Goal: Transaction & Acquisition: Purchase product/service

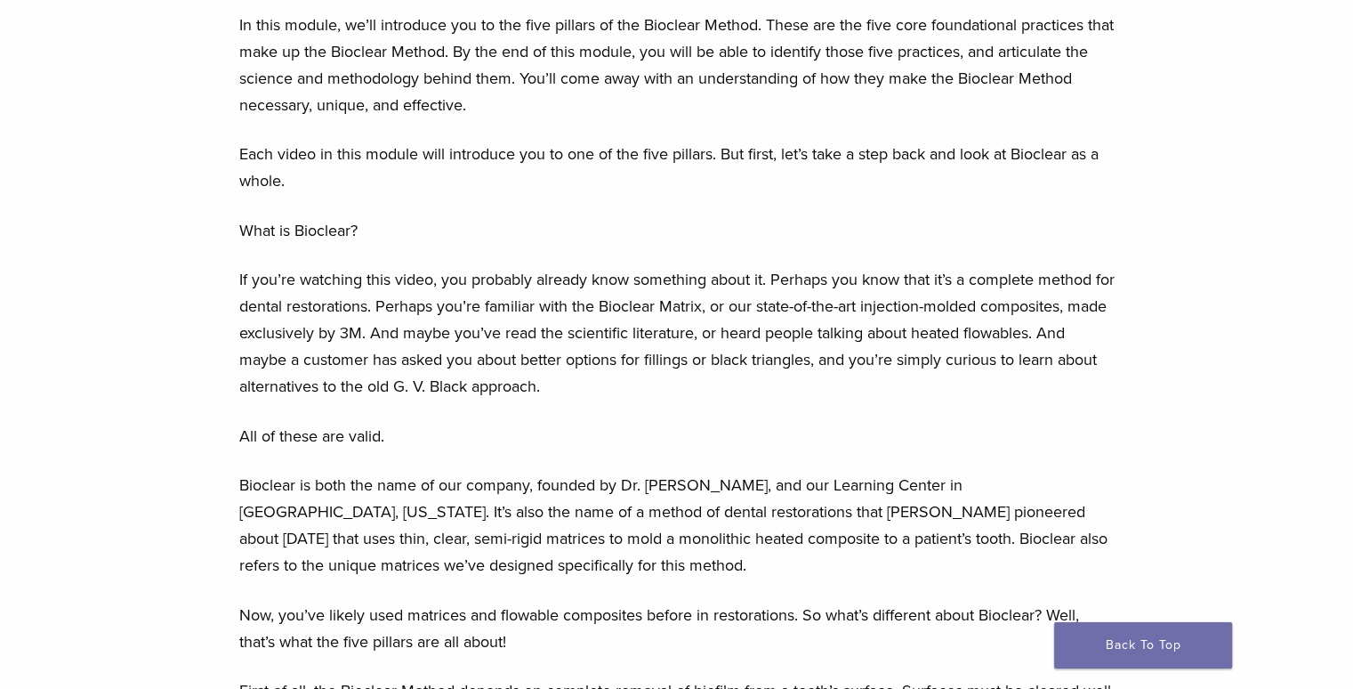
scroll to position [964, 0]
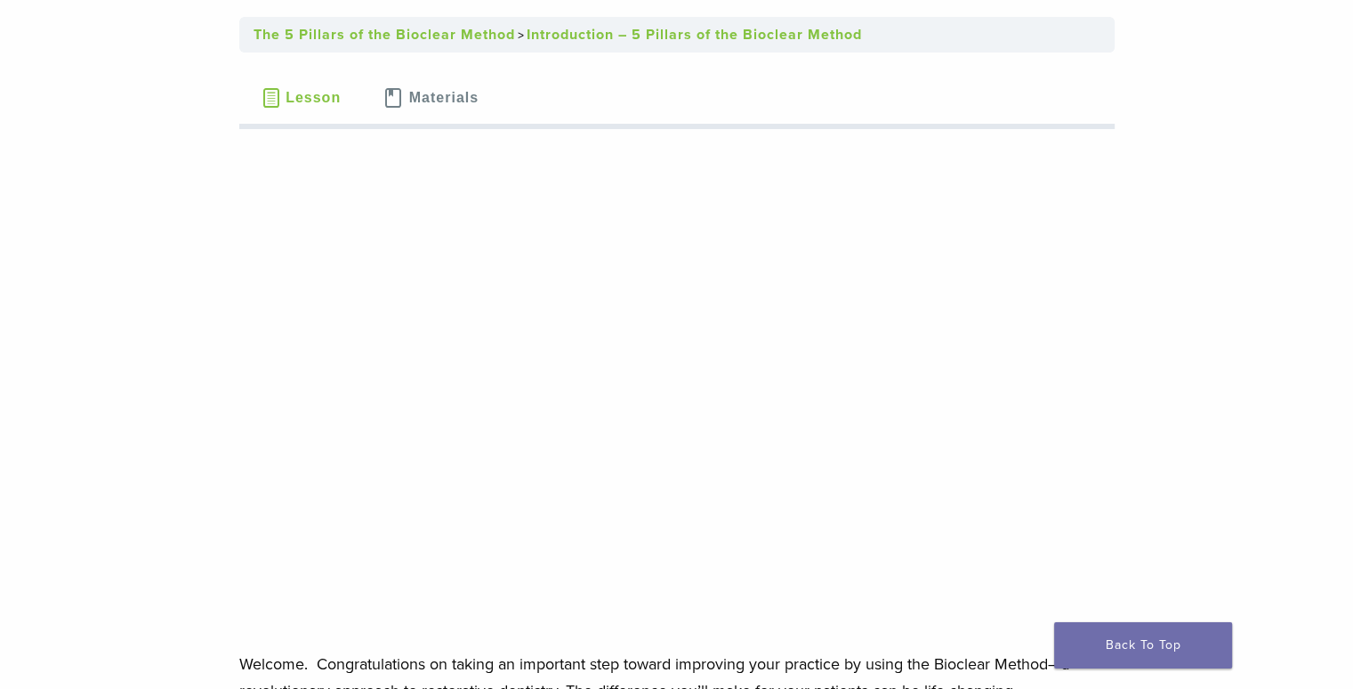
scroll to position [146, 0]
click at [409, 93] on span "Materials" at bounding box center [443, 97] width 69 height 14
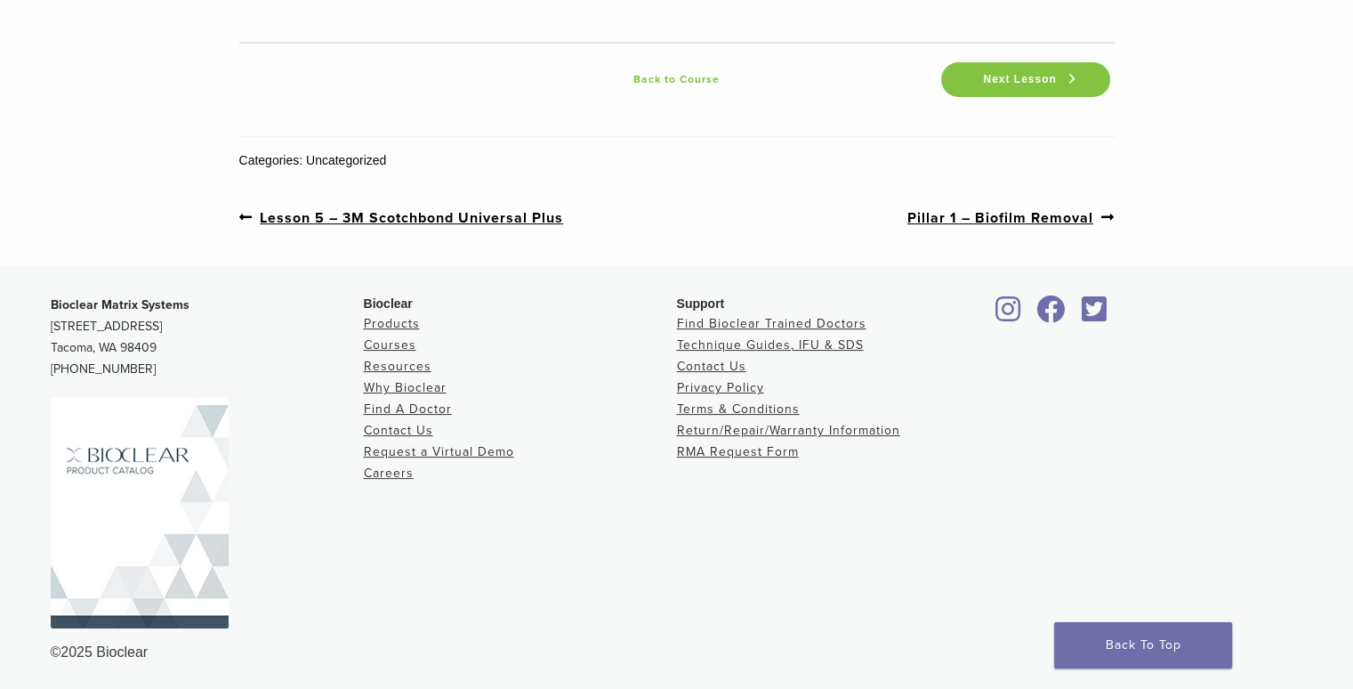
scroll to position [355, 0]
click at [403, 318] on link "Products" at bounding box center [392, 321] width 56 height 15
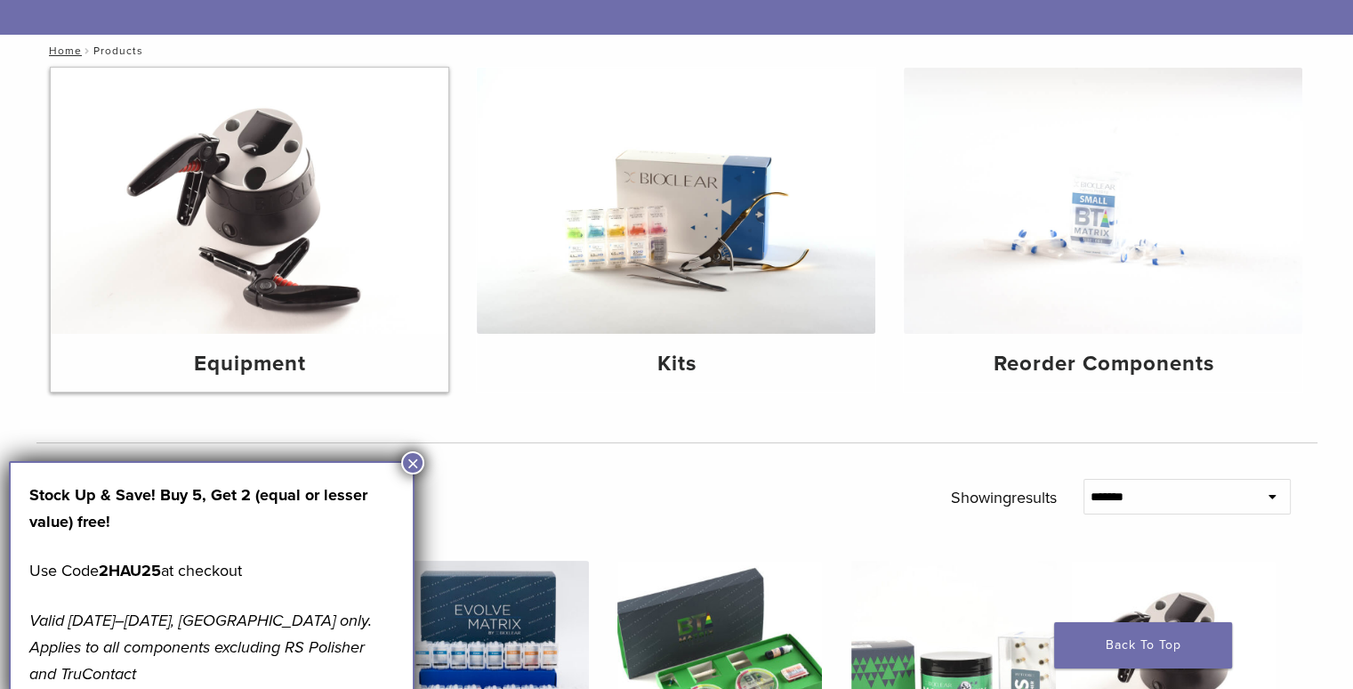
scroll to position [167, 0]
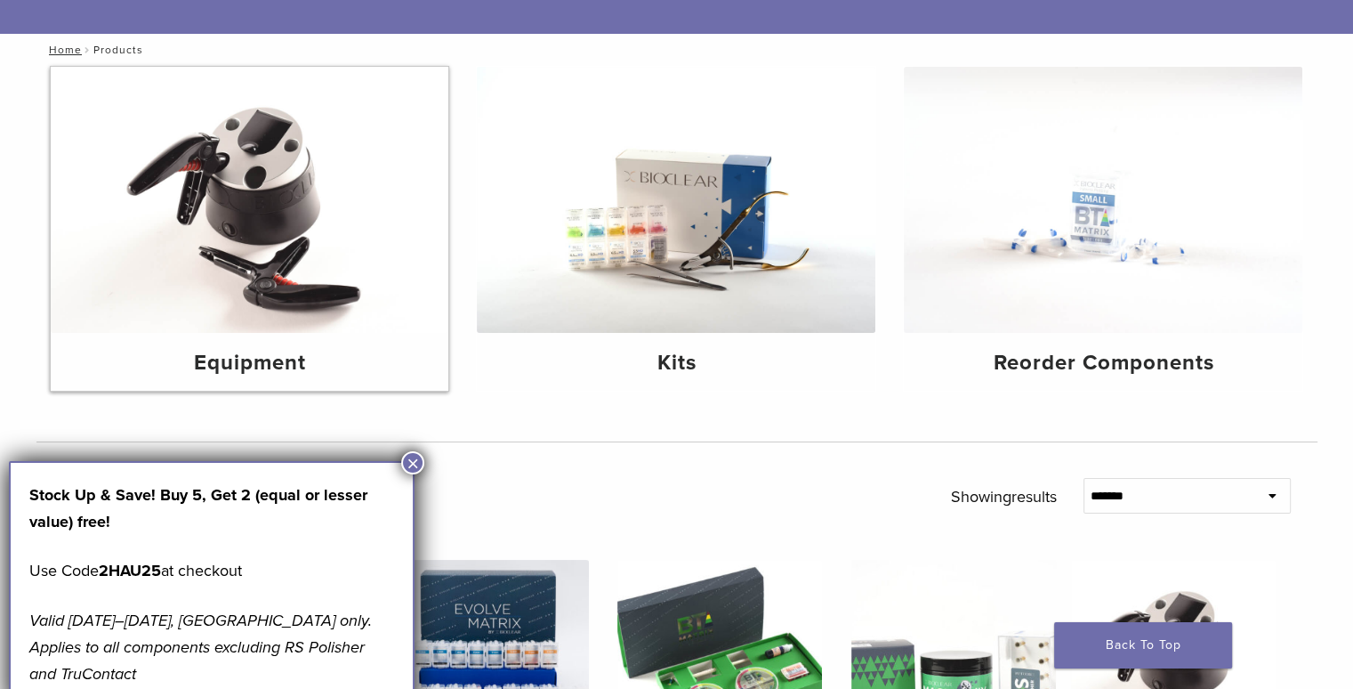
click at [351, 376] on h4 "Equipment" at bounding box center [250, 363] width 370 height 32
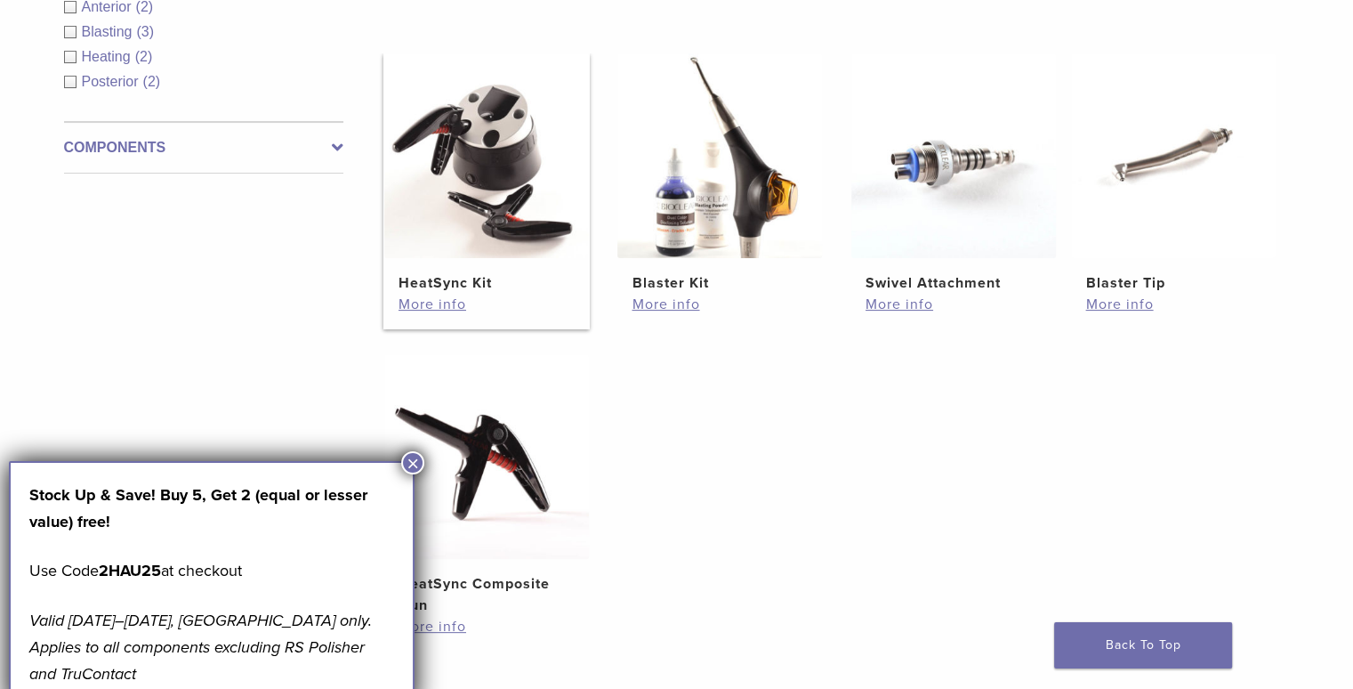
scroll to position [359, 0]
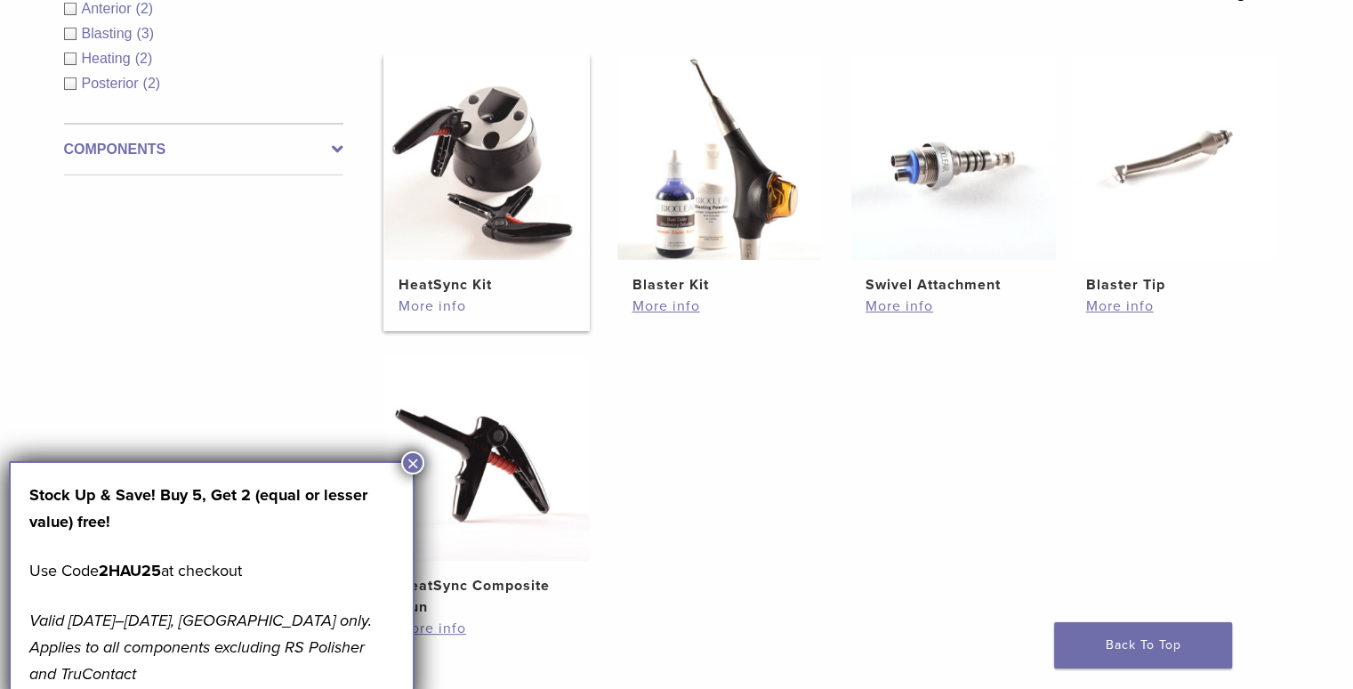
click at [452, 301] on link "More info" at bounding box center [487, 305] width 176 height 21
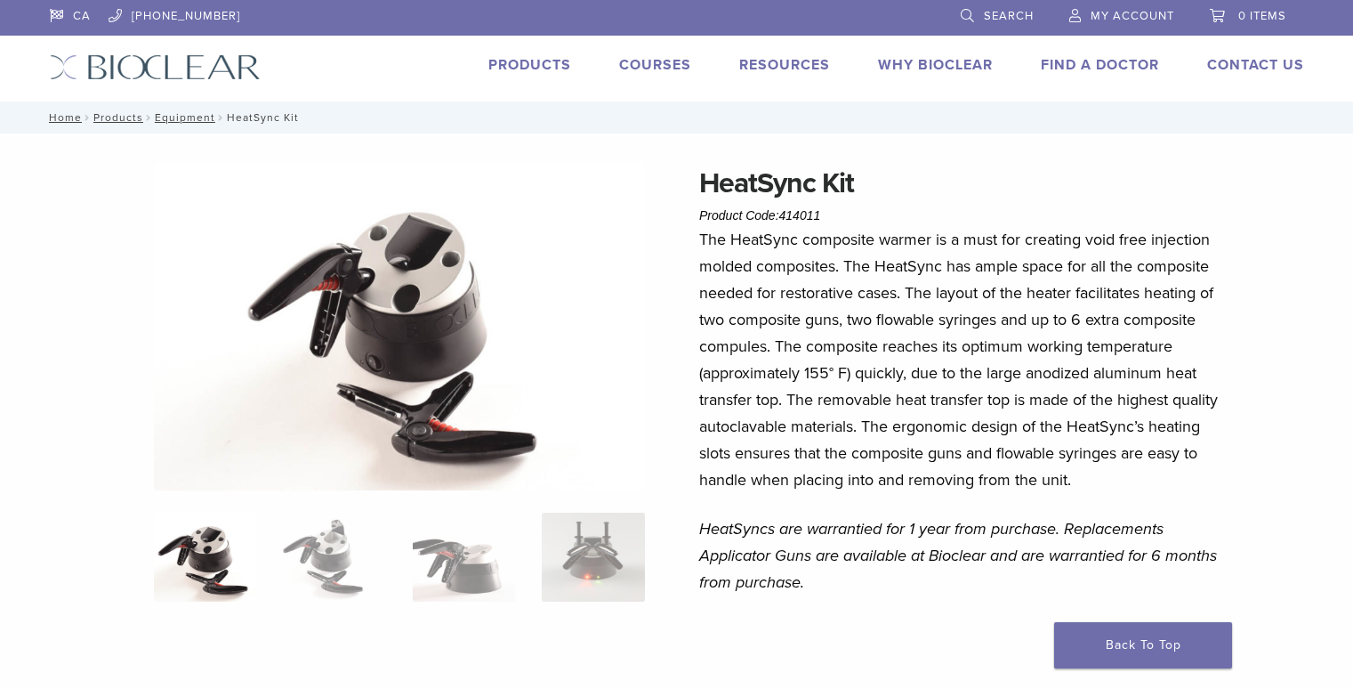
click at [452, 301] on img at bounding box center [399, 326] width 491 height 328
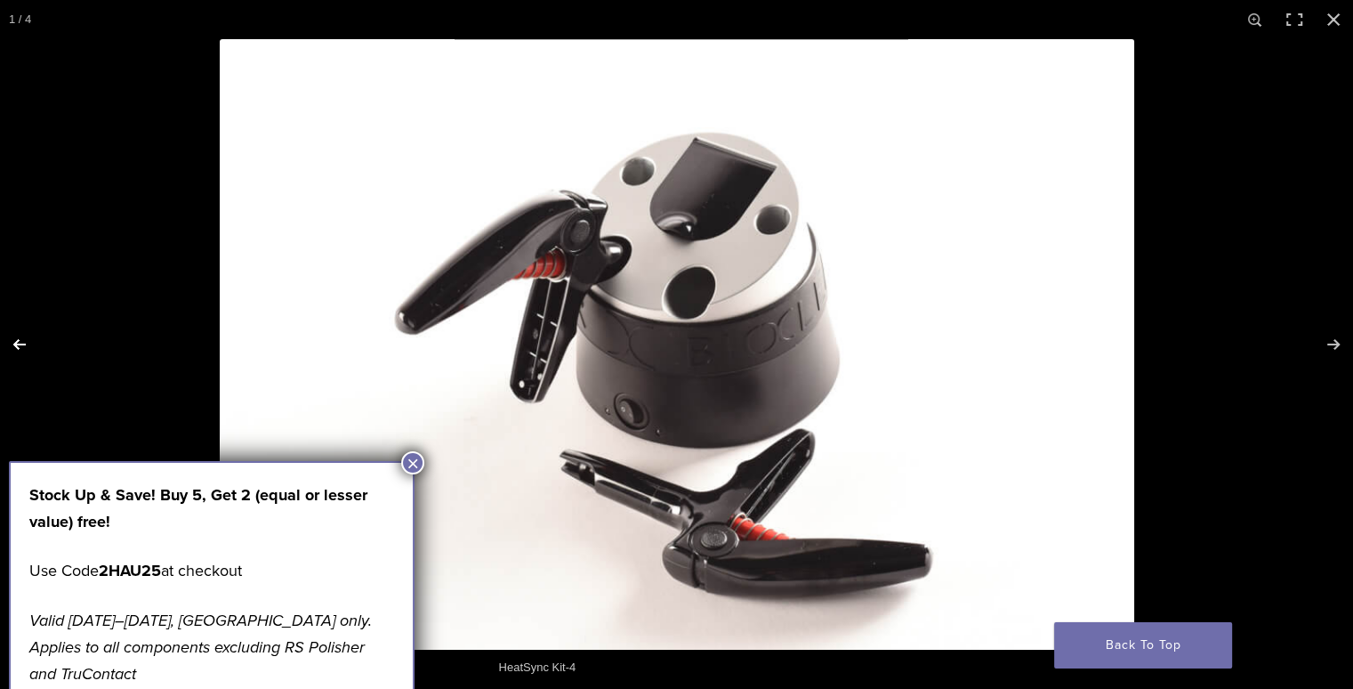
click at [21, 340] on button "Previous (arrow left)" at bounding box center [31, 344] width 62 height 89
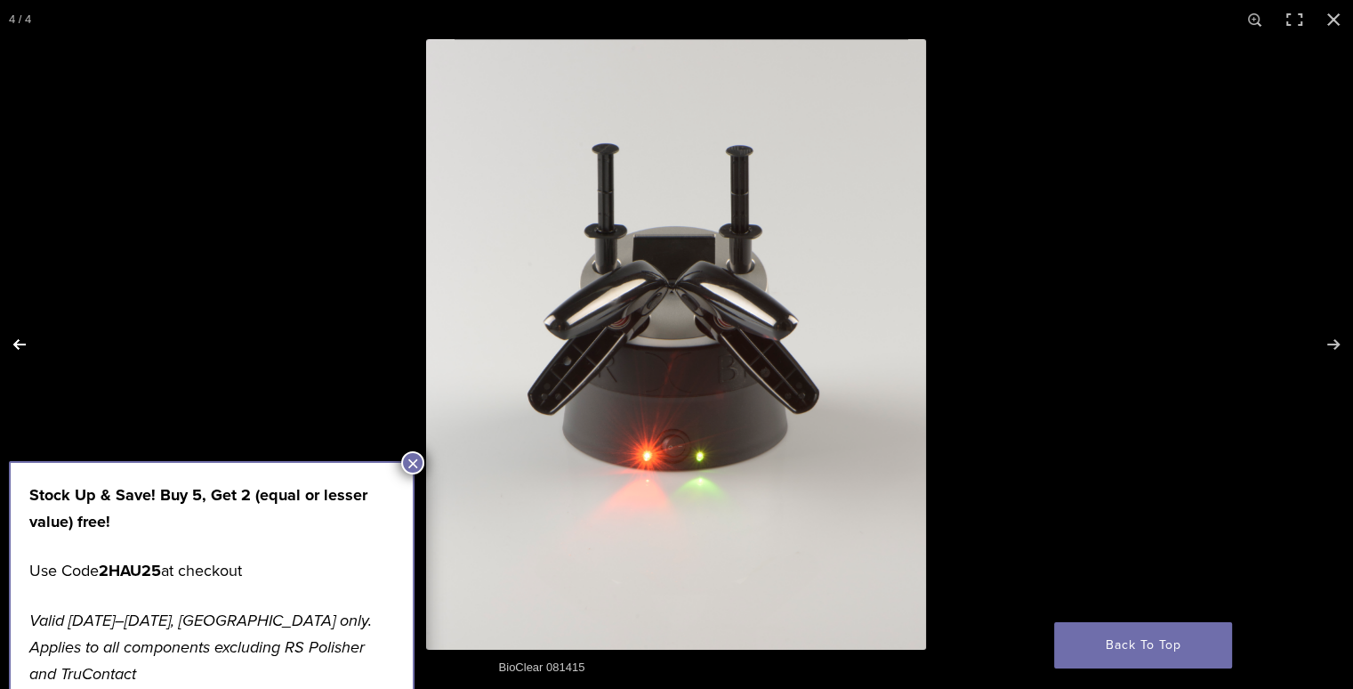
click at [21, 340] on button "Previous (arrow left)" at bounding box center [31, 344] width 62 height 89
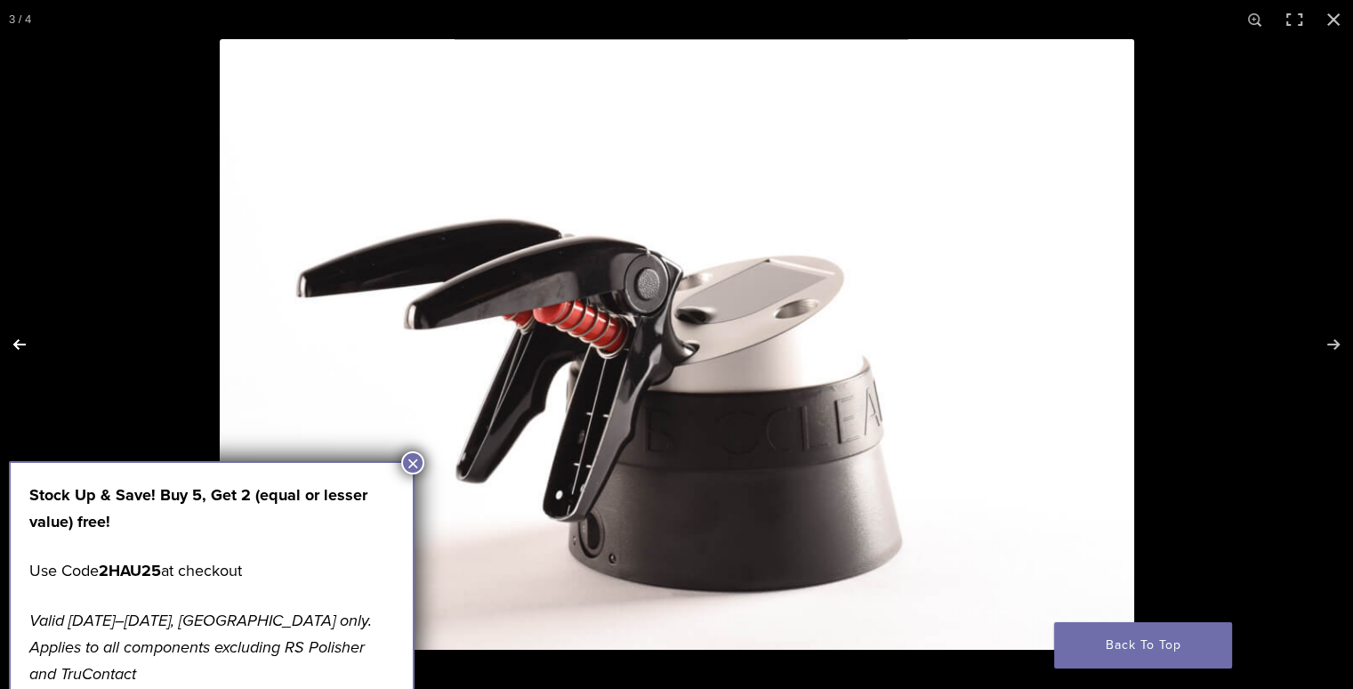
click at [21, 340] on button "Previous (arrow left)" at bounding box center [31, 344] width 62 height 89
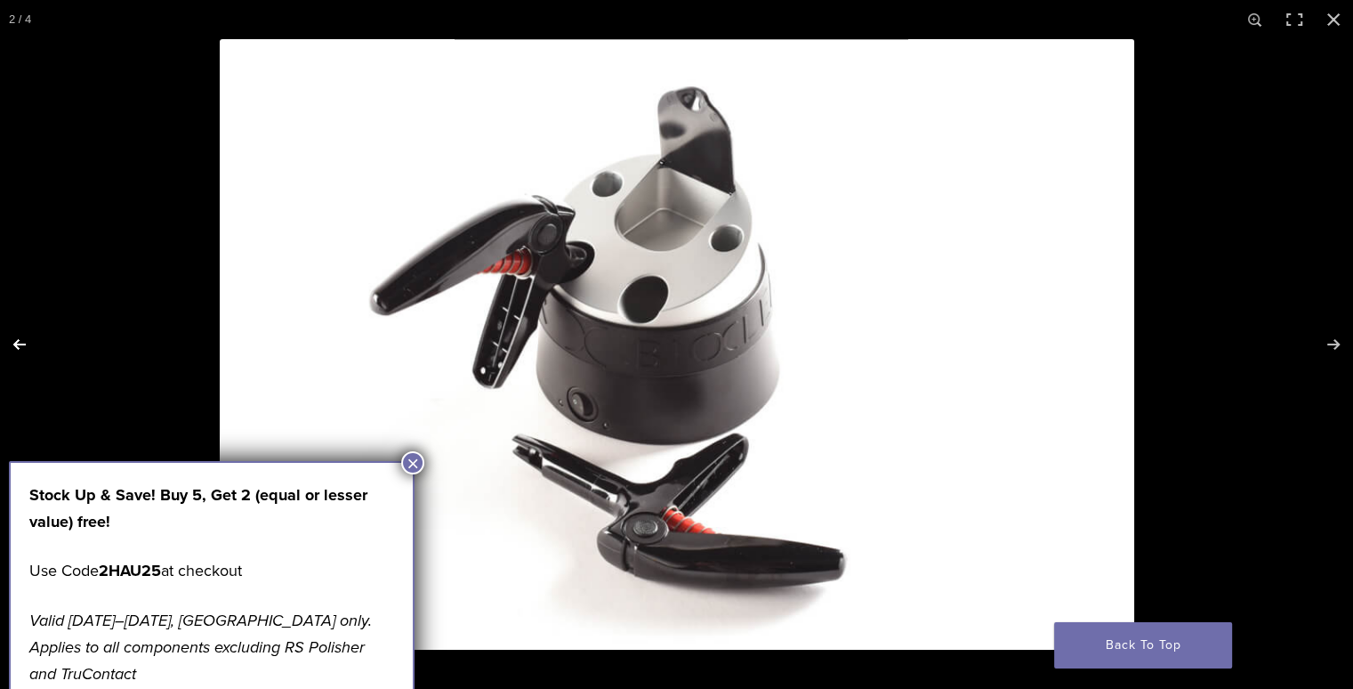
click at [21, 340] on button "Previous (arrow left)" at bounding box center [31, 344] width 62 height 89
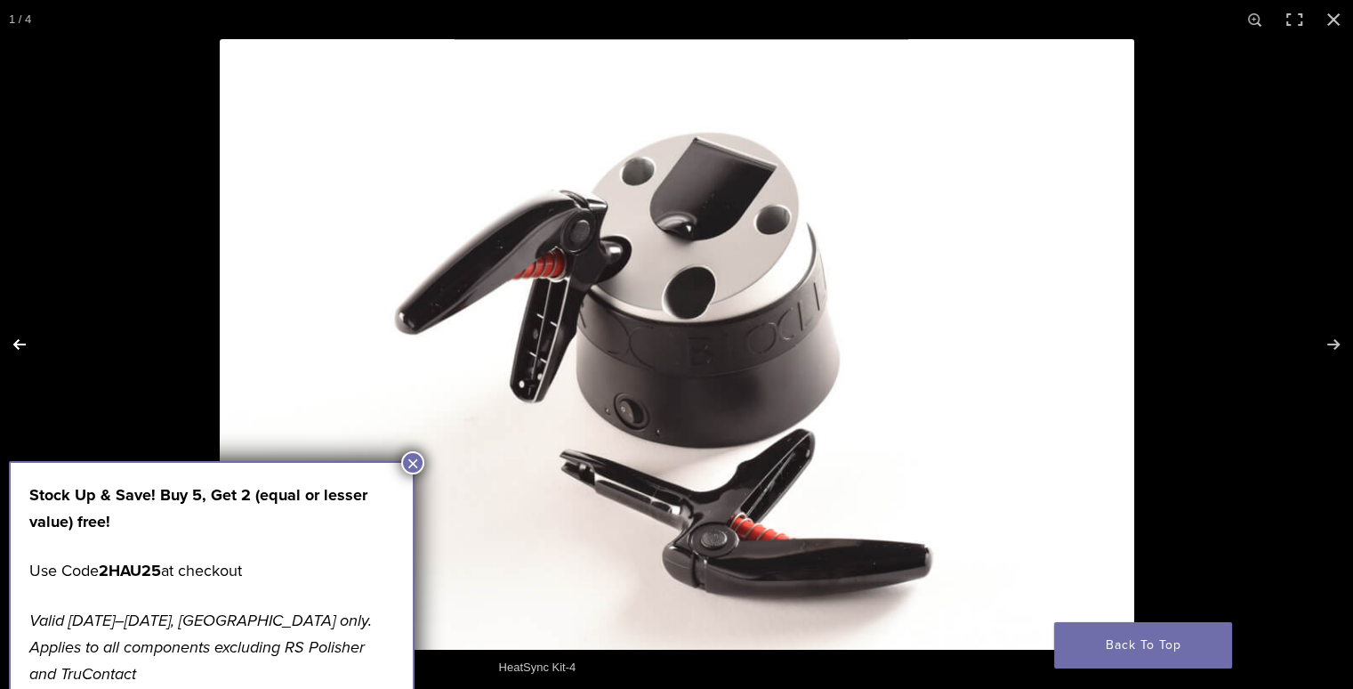
click at [21, 340] on button "Previous (arrow left)" at bounding box center [31, 344] width 62 height 89
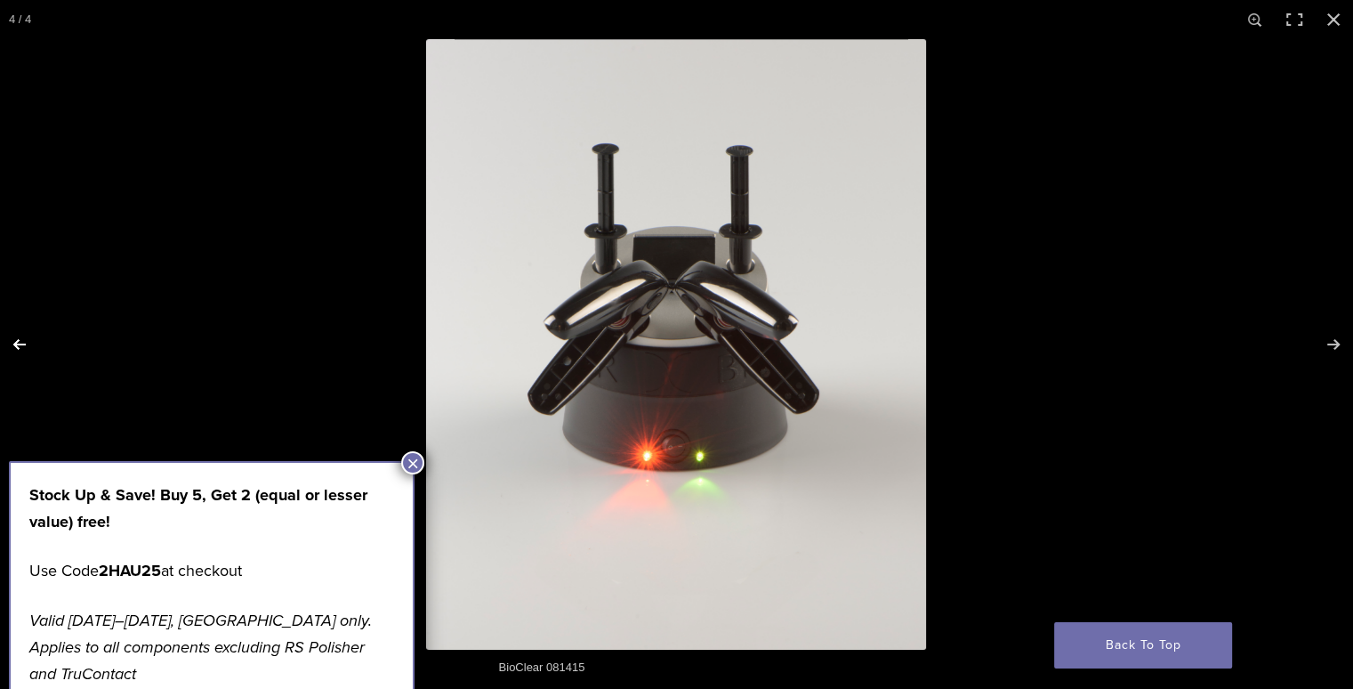
click at [21, 340] on button "Previous (arrow left)" at bounding box center [31, 344] width 62 height 89
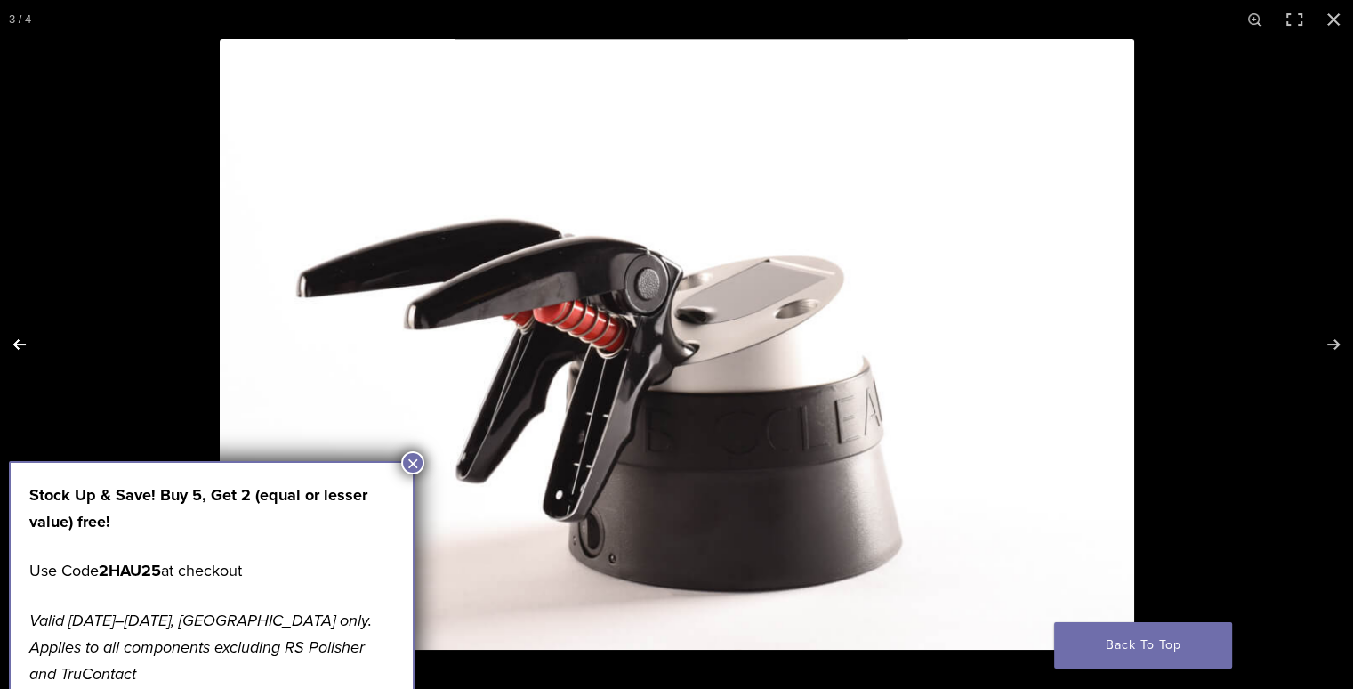
click at [21, 340] on button "Previous (arrow left)" at bounding box center [31, 344] width 62 height 89
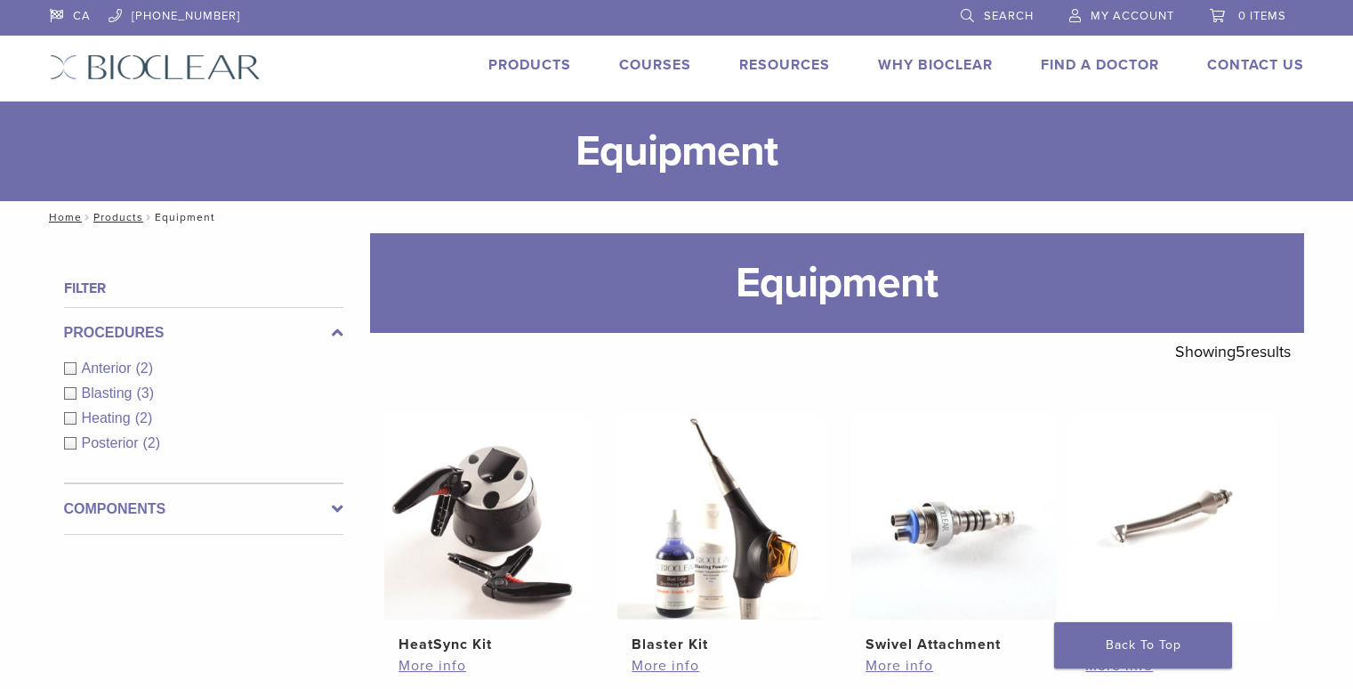
scroll to position [351, 0]
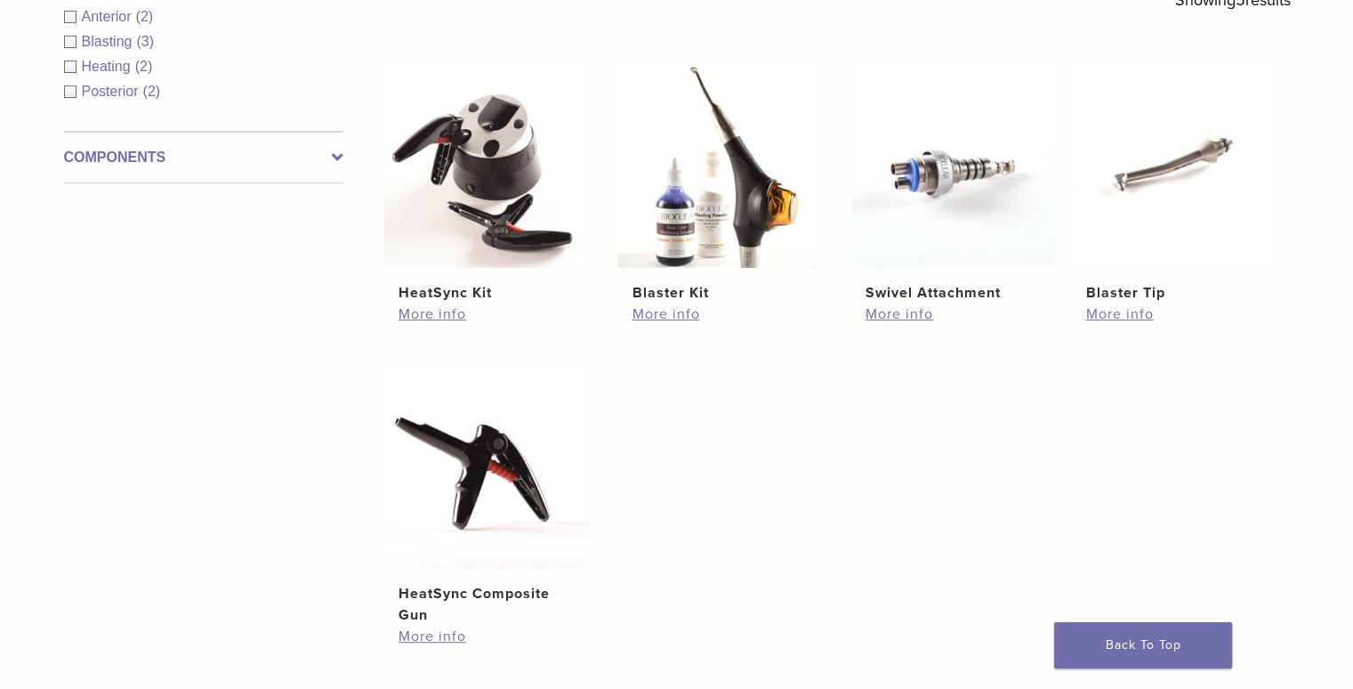
click at [1327, 8] on div "**********" at bounding box center [676, 364] width 1353 height 964
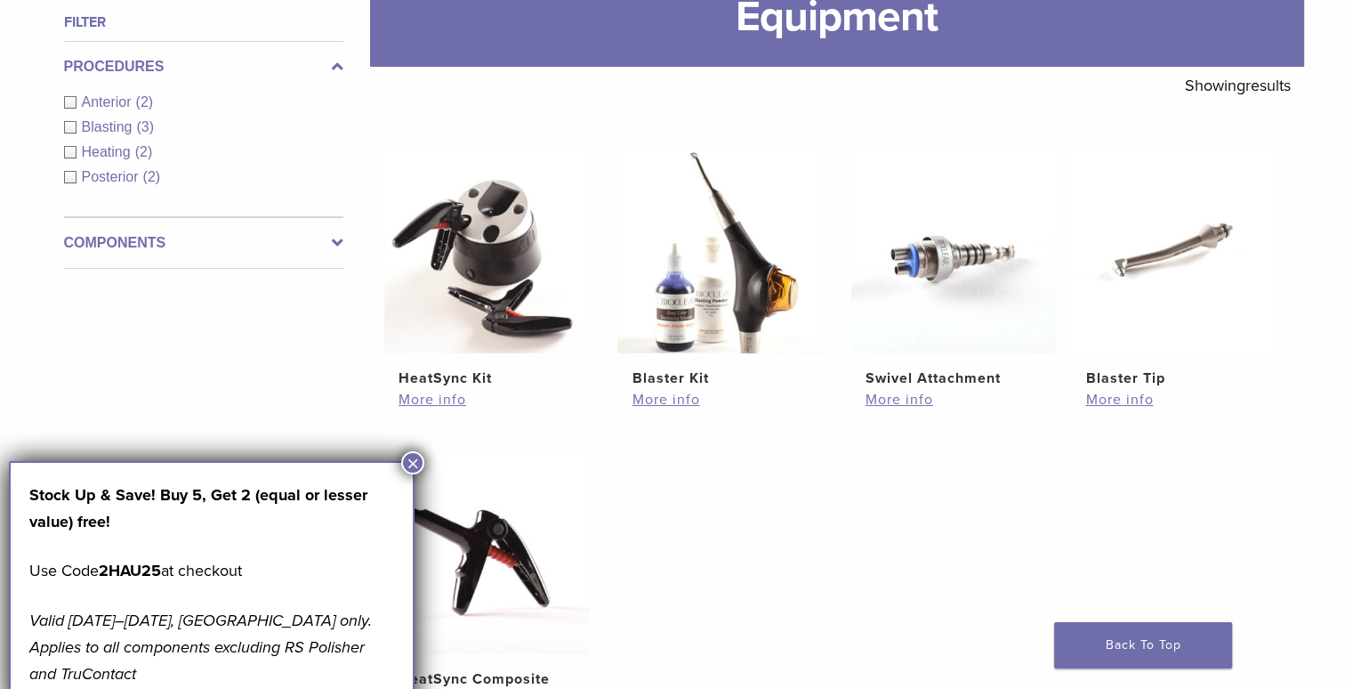
scroll to position [267, 0]
click at [121, 149] on span "Heating" at bounding box center [108, 150] width 53 height 15
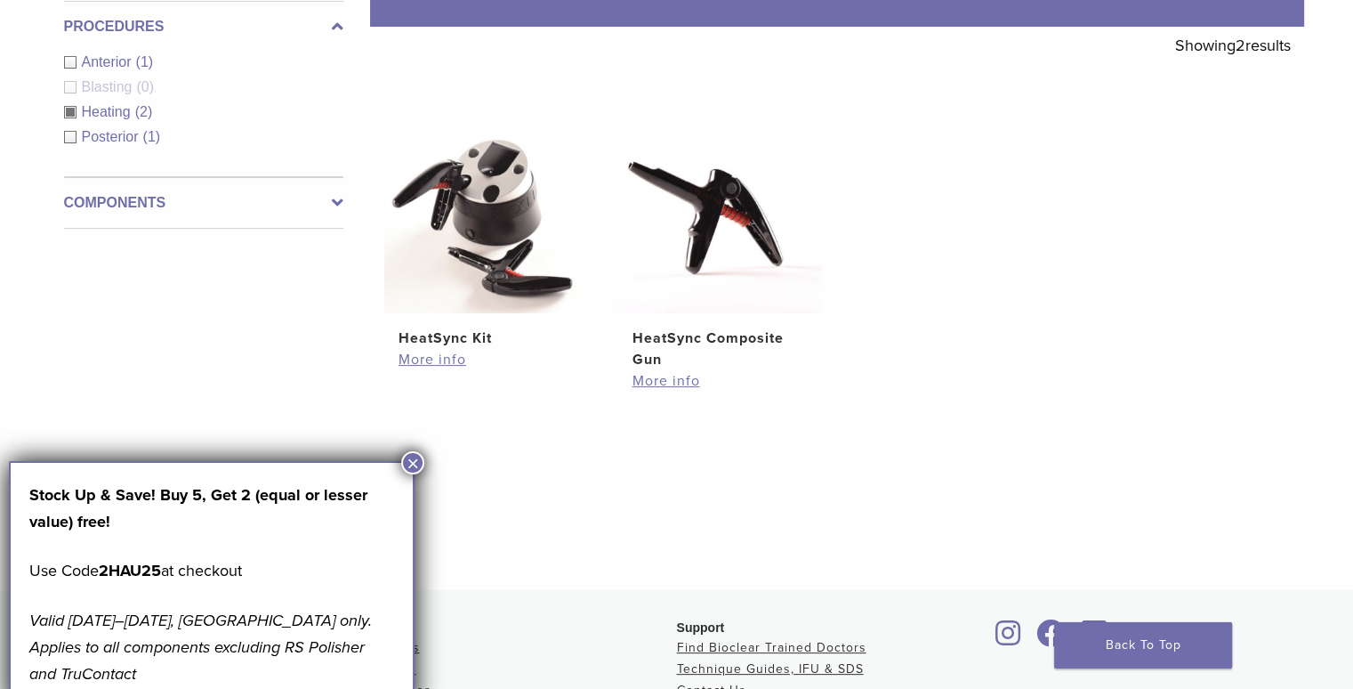
scroll to position [304, 0]
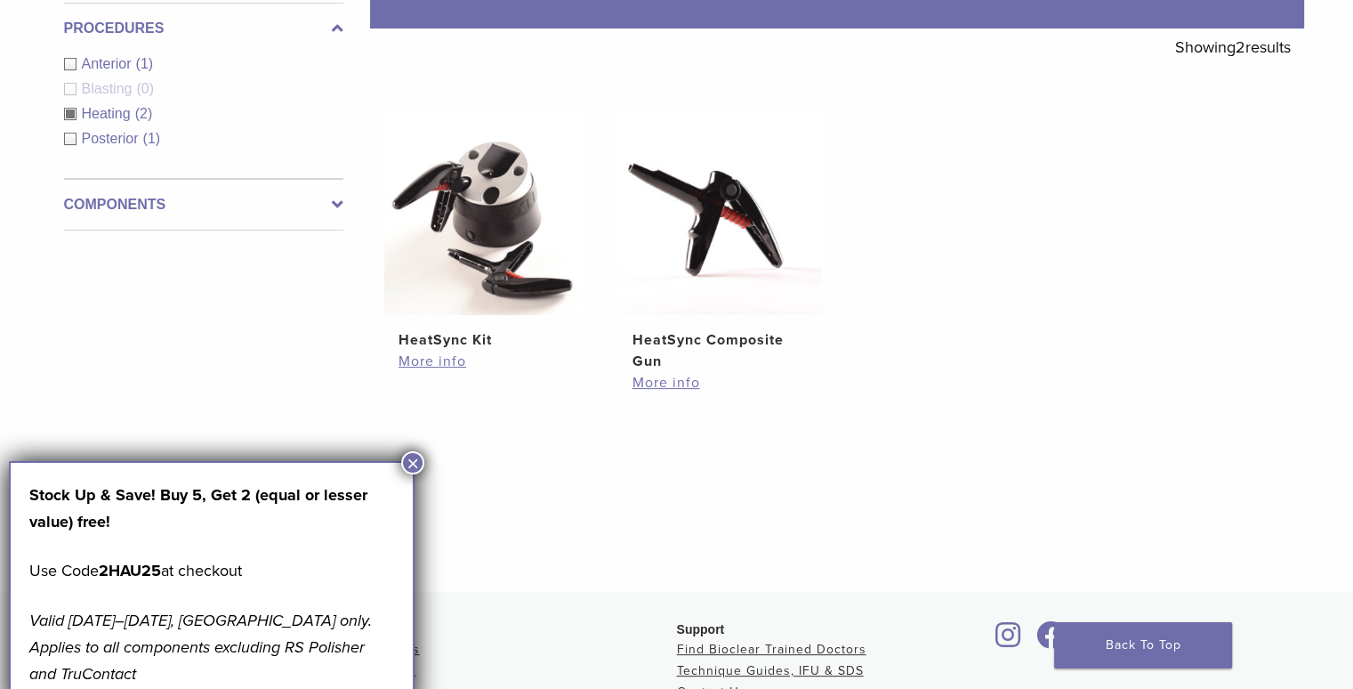
click at [412, 462] on button "×" at bounding box center [412, 462] width 23 height 23
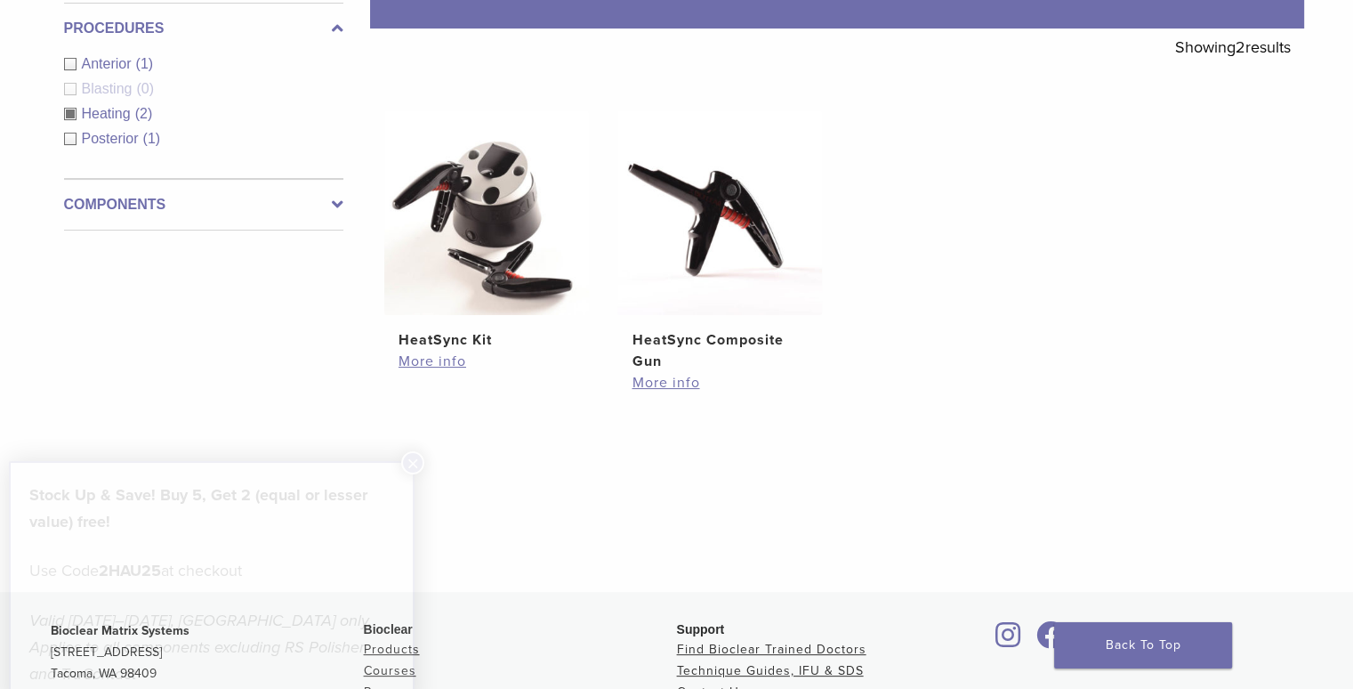
scroll to position [232, 0]
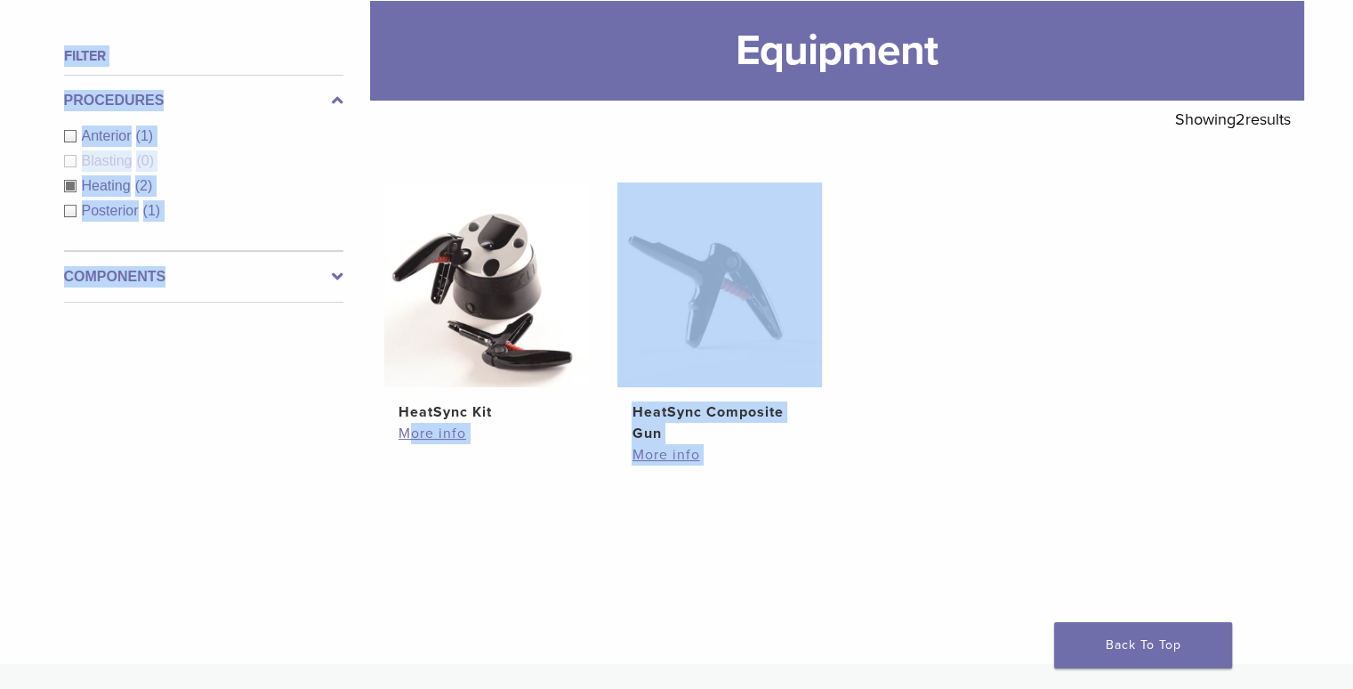
drag, startPoint x: 412, startPoint y: 462, endPoint x: 184, endPoint y: 465, distance: 227.8
click at [184, 465] on div "**********" at bounding box center [676, 332] width 1281 height 663
click at [184, 465] on div "Filter Procedures Anterior (1) Blasting (0) Heating (2) Posterior (1) Component…" at bounding box center [197, 335] width 294 height 581
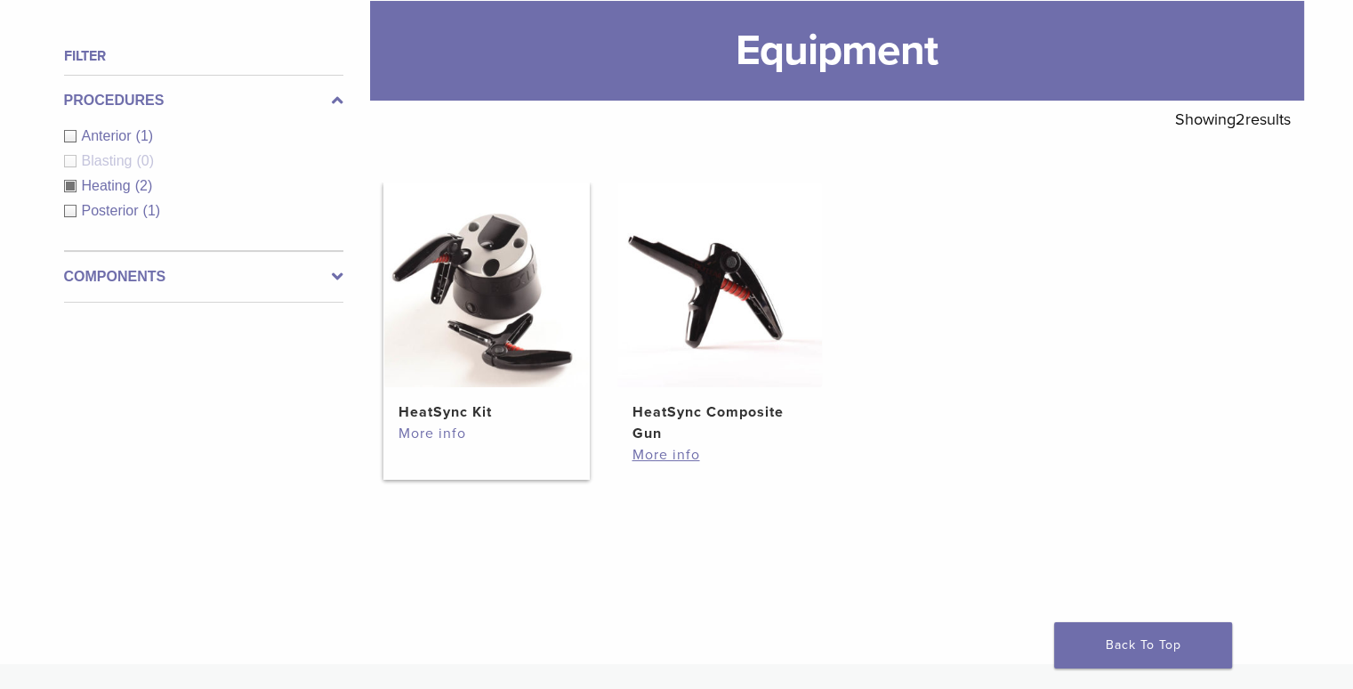
click at [445, 432] on link "More info" at bounding box center [487, 433] width 176 height 21
click at [449, 429] on link "More info" at bounding box center [487, 433] width 176 height 21
click at [702, 419] on h2 "HeatSync Composite Gun" at bounding box center [720, 422] width 176 height 43
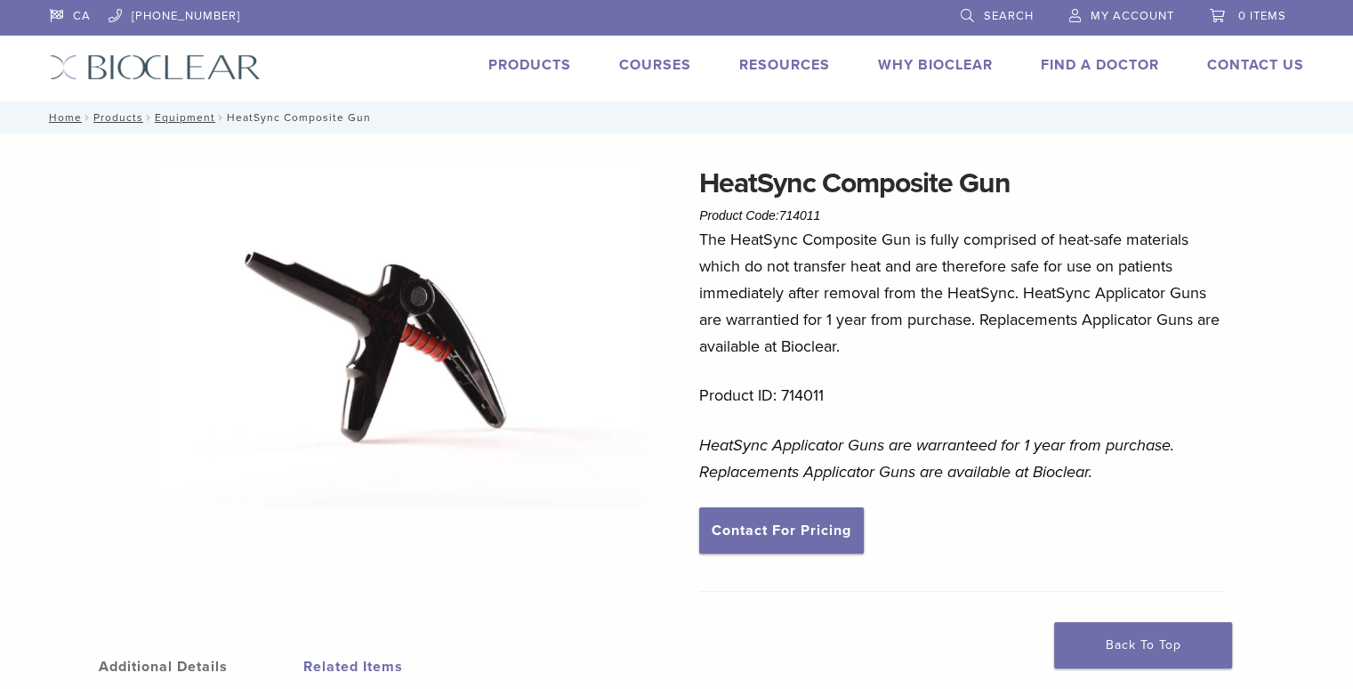
click at [657, 72] on link "Courses" at bounding box center [655, 65] width 72 height 18
click at [657, 62] on link "Courses" at bounding box center [655, 65] width 72 height 18
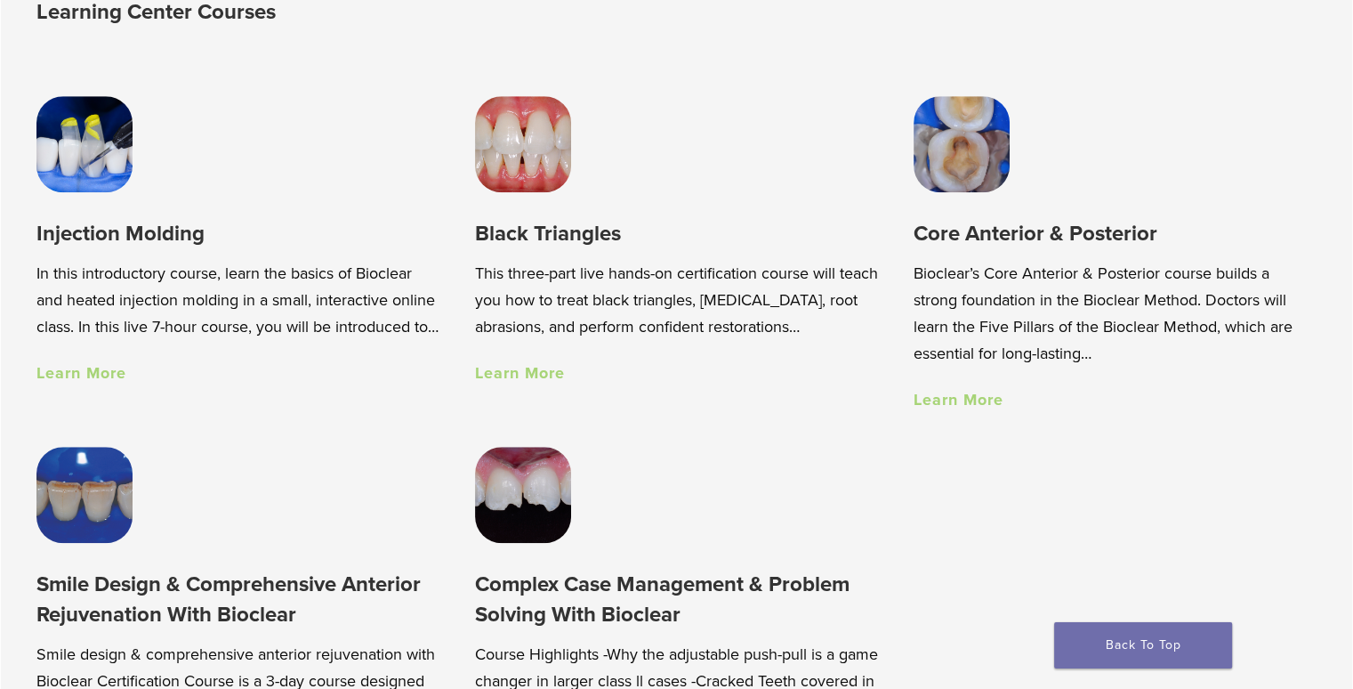
scroll to position [1260, 0]
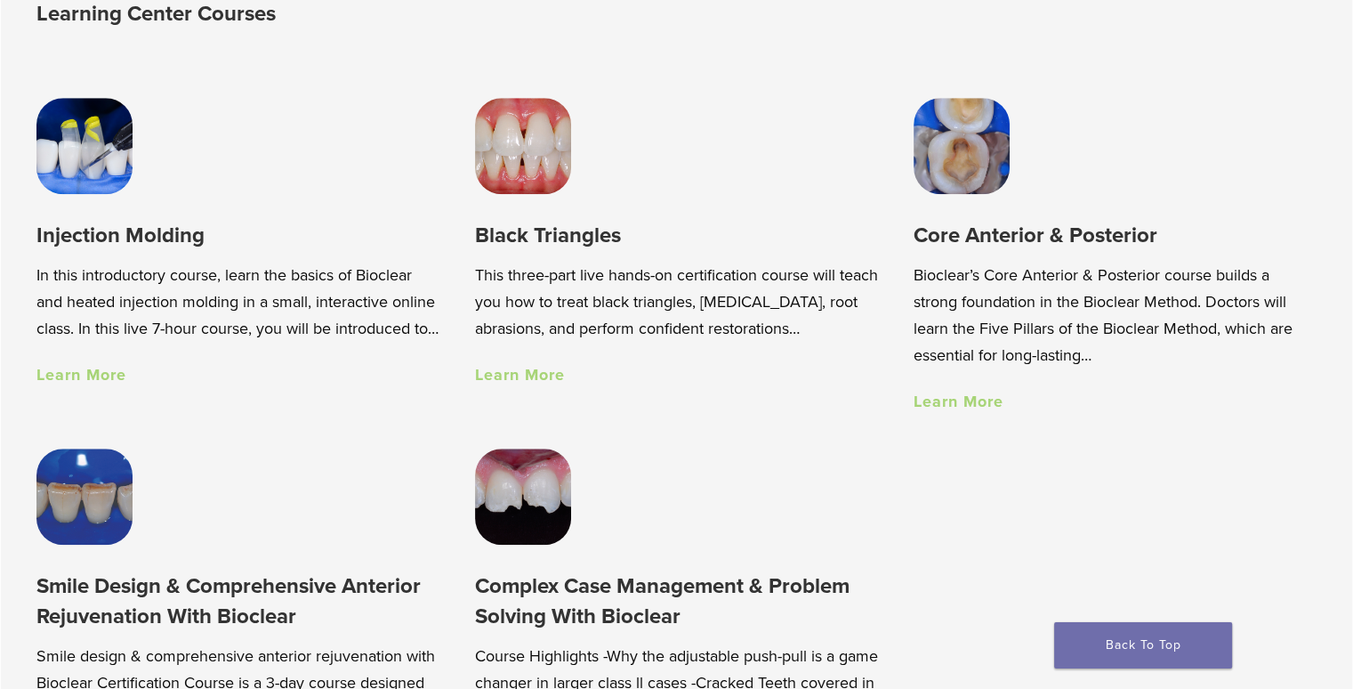
click at [527, 194] on img at bounding box center [523, 146] width 96 height 96
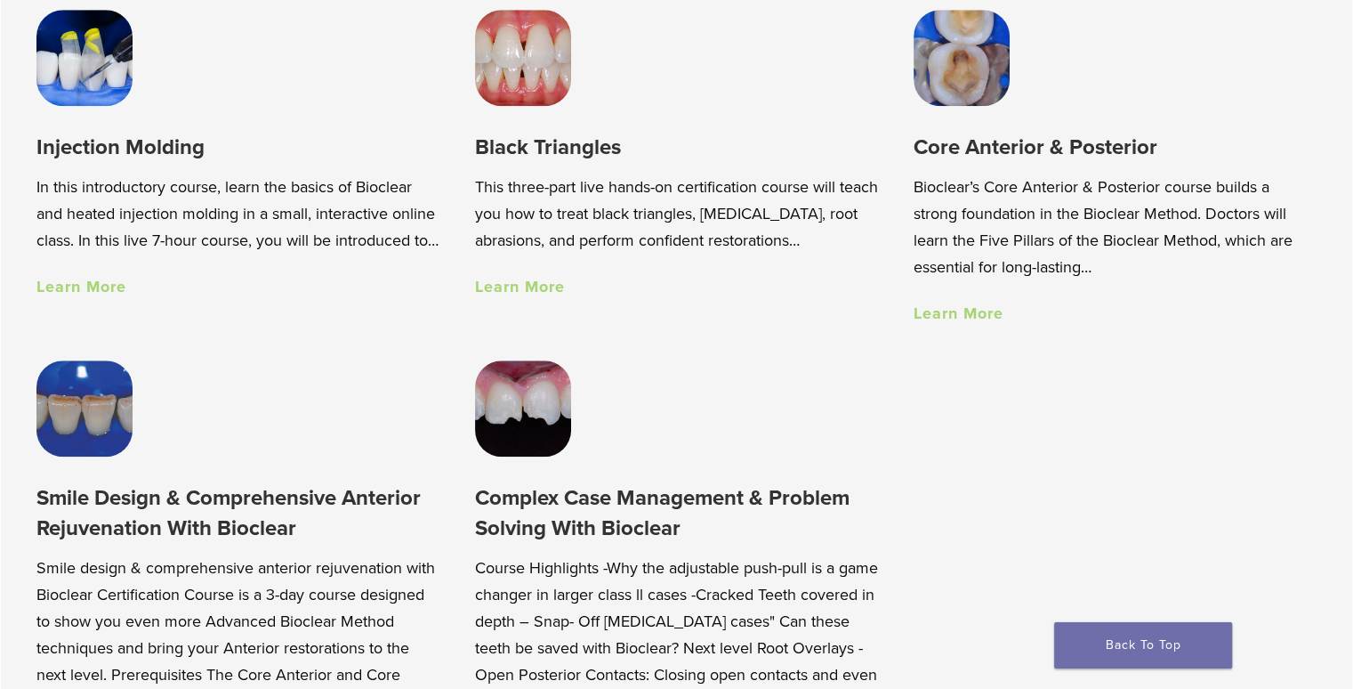
scroll to position [1349, 0]
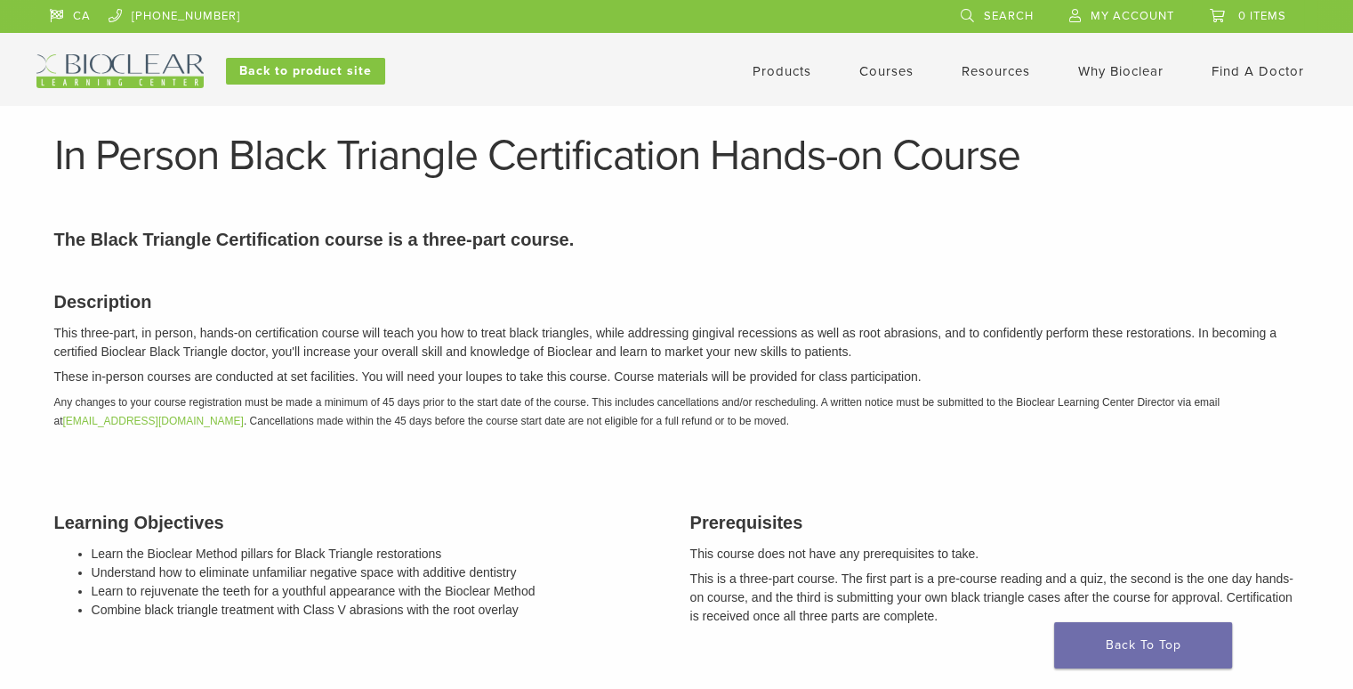
click at [1296, 641] on div "Prerequisites This course does not have any prerequisites to take. This is a th…" at bounding box center [995, 569] width 636 height 164
click at [767, 72] on link "Products" at bounding box center [782, 71] width 59 height 16
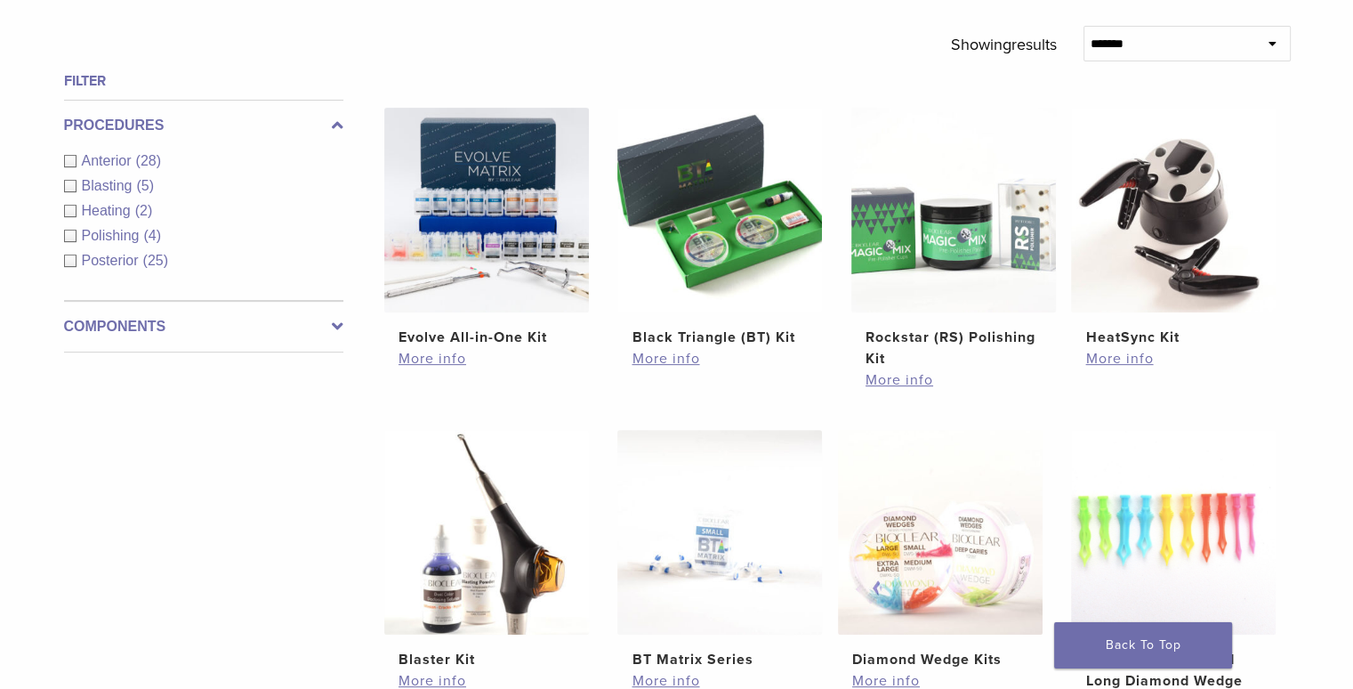
scroll to position [622, 0]
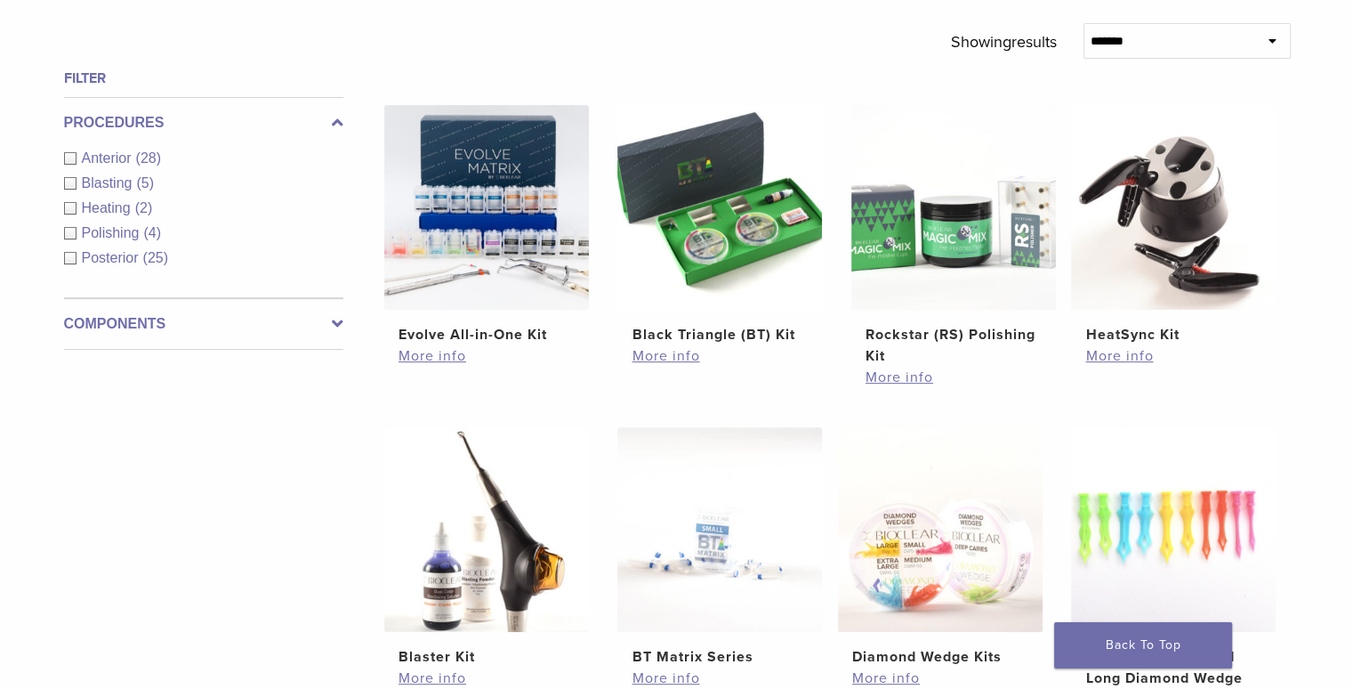
click at [613, 524] on ul "Evolve All-in-One Kit $ 745.16 More info Black Triangle (BT) Kit $ 470.40 More …" at bounding box center [837, 588] width 961 height 966
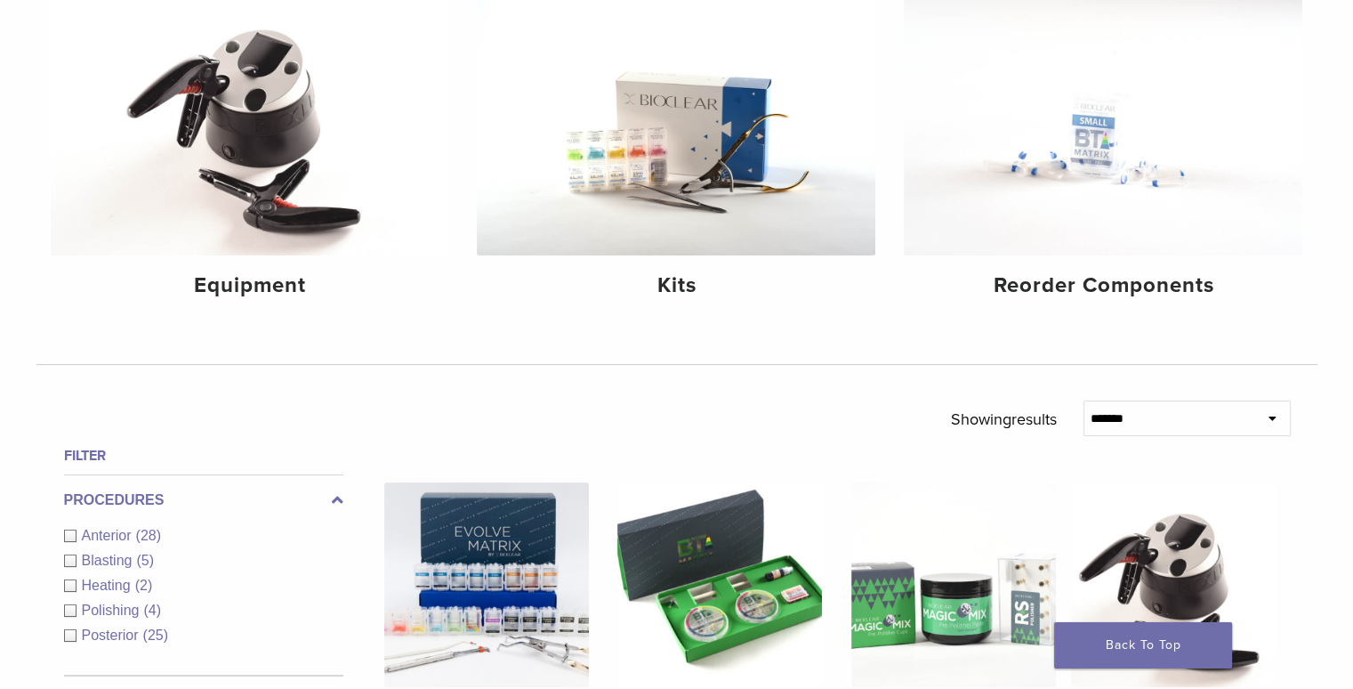
scroll to position [0, 0]
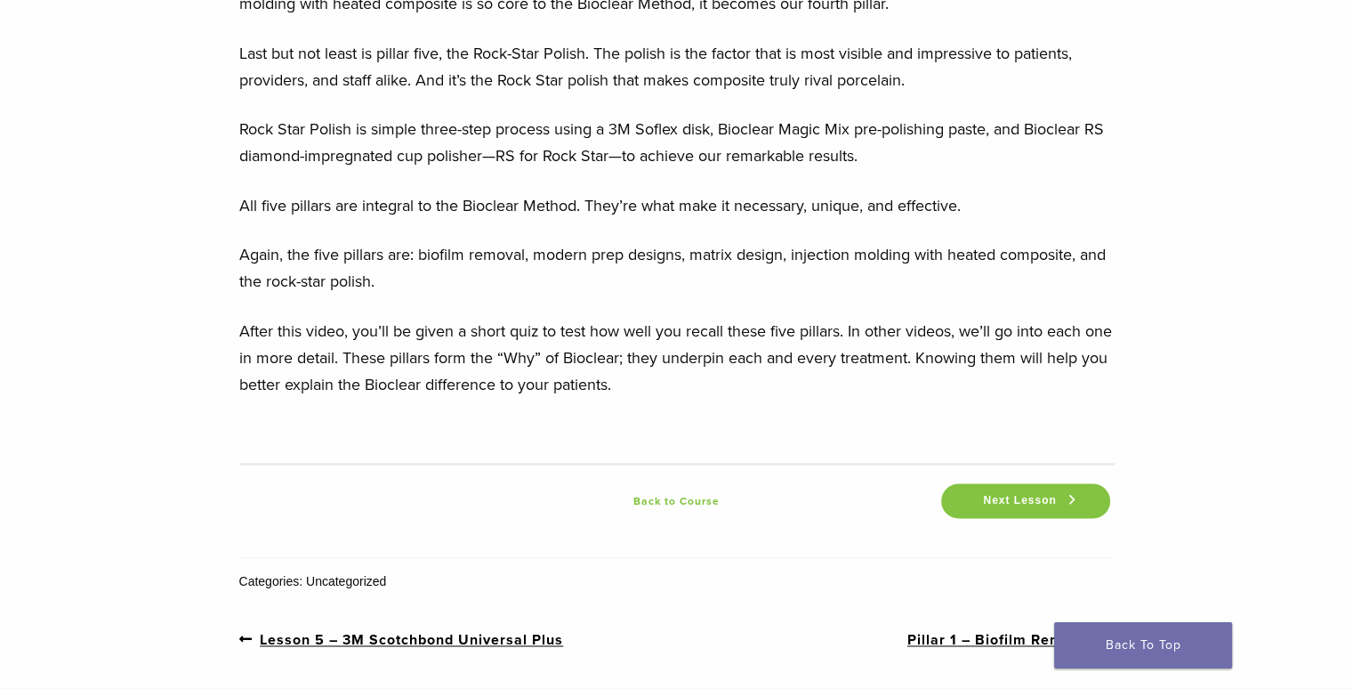
scroll to position [2502, 0]
